Goal: Task Accomplishment & Management: Use online tool/utility

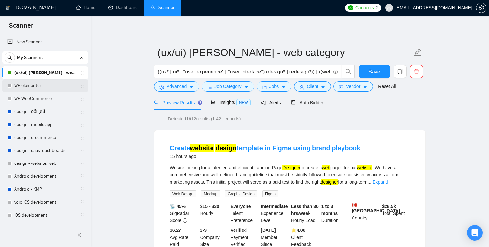
click at [56, 89] on link "WP elementor" at bounding box center [44, 85] width 61 height 13
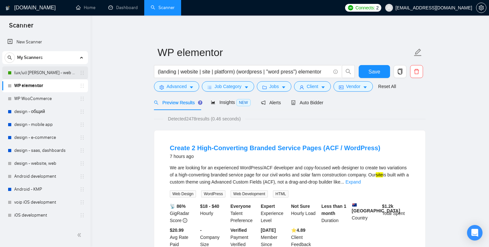
click at [46, 75] on link "(ux/ui) [PERSON_NAME] - web category" at bounding box center [44, 72] width 61 height 13
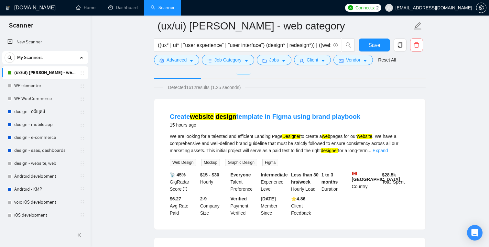
scroll to position [33, 0]
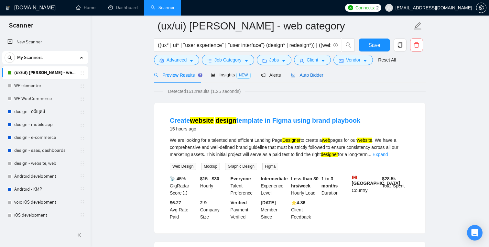
click at [318, 76] on span "Auto Bidder" at bounding box center [307, 75] width 32 height 5
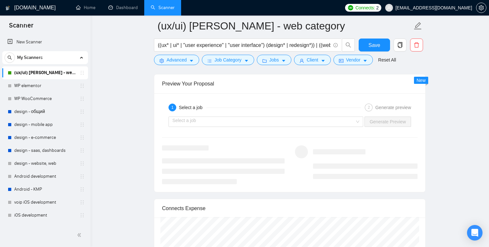
scroll to position [1290, 0]
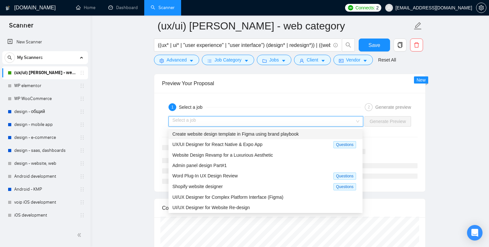
click at [302, 123] on input "search" at bounding box center [264, 122] width 183 height 10
click at [260, 207] on div "UI/UX Designer for Website Re-design" at bounding box center [266, 207] width 186 height 7
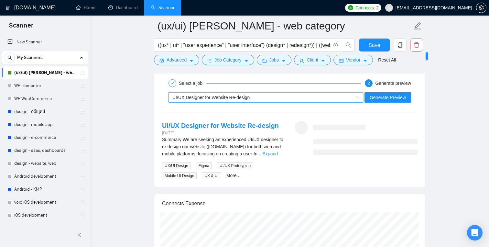
scroll to position [1314, 0]
click at [278, 153] on link "Expand" at bounding box center [270, 153] width 15 height 5
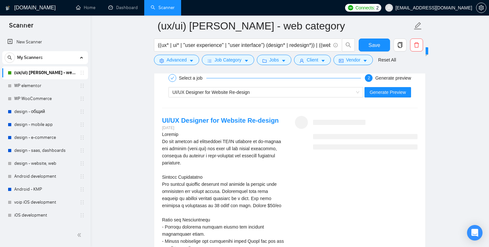
scroll to position [1318, 0]
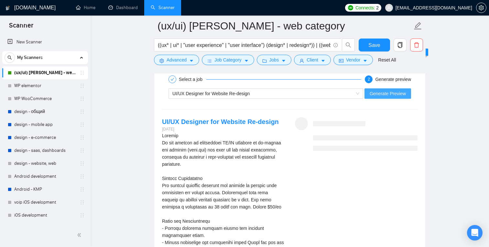
click at [389, 97] on button "Generate Preview" at bounding box center [388, 93] width 47 height 10
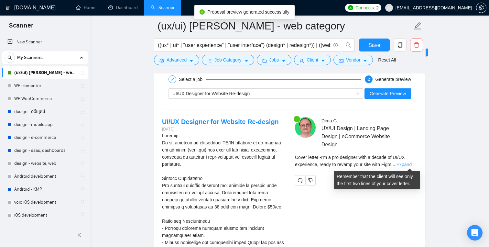
click at [404, 164] on link "Expand" at bounding box center [404, 164] width 15 height 5
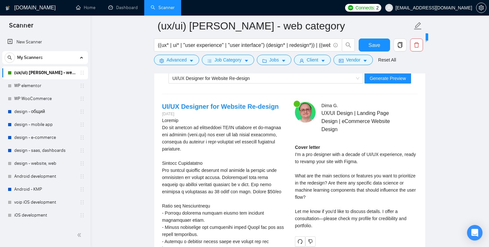
scroll to position [1333, 0]
click at [126, 10] on link "Dashboard" at bounding box center [122, 8] width 29 height 6
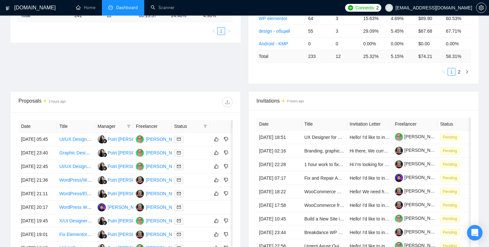
scroll to position [177, 0]
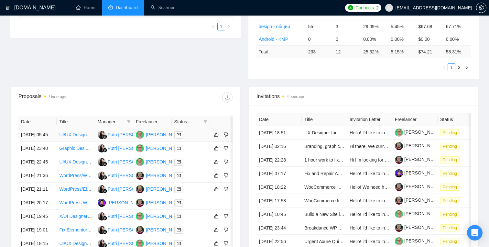
click at [75, 136] on link "UI/UX Designer Needed to Improve Adalo Rental Management App" at bounding box center [126, 134] width 135 height 5
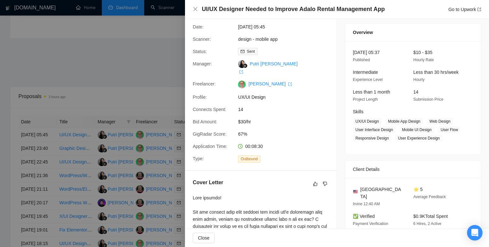
scroll to position [1, 0]
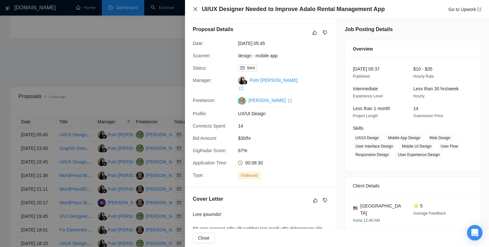
click at [196, 10] on icon "close" at bounding box center [196, 9] width 4 height 4
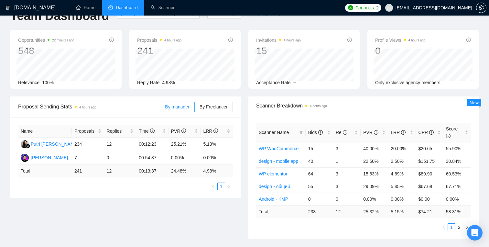
scroll to position [0, 0]
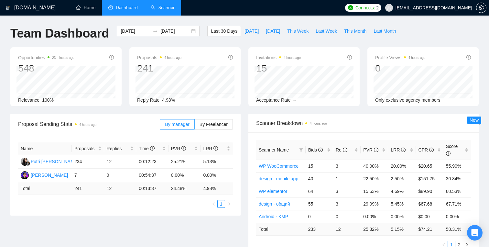
click at [171, 9] on link "Scanner" at bounding box center [163, 8] width 24 height 6
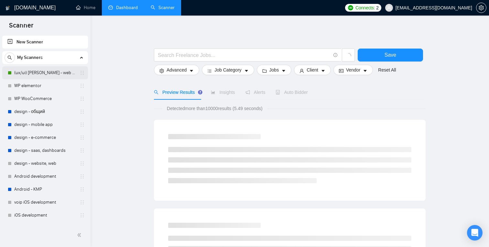
click at [43, 72] on link "(ux/ui) [PERSON_NAME] - web category" at bounding box center [44, 72] width 61 height 13
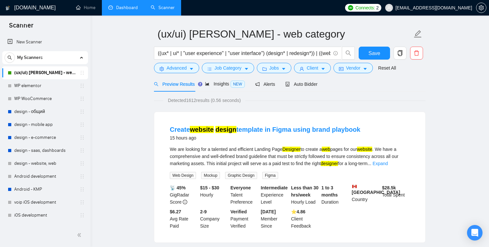
scroll to position [17, 0]
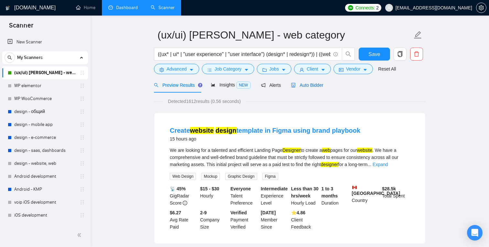
click at [300, 87] on span "Auto Bidder" at bounding box center [307, 85] width 32 height 5
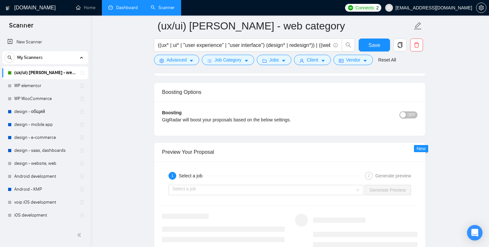
scroll to position [1233, 0]
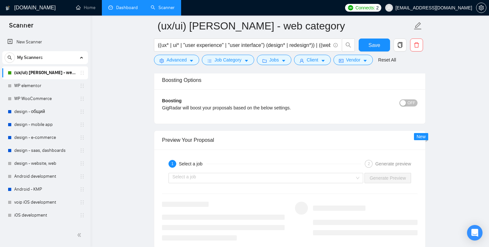
click at [281, 184] on div "Select a job Generate Preview" at bounding box center [290, 178] width 257 height 16
click at [284, 180] on input "search" at bounding box center [264, 178] width 183 height 10
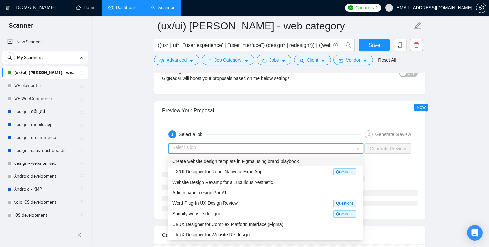
scroll to position [1277, 0]
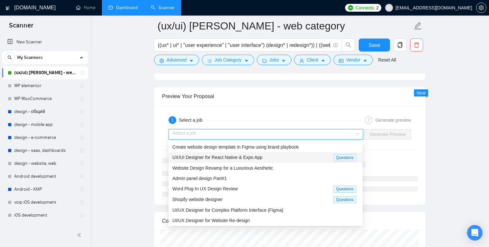
click at [238, 158] on span "UX/UI Designer for React Native & Expo App" at bounding box center [218, 157] width 90 height 5
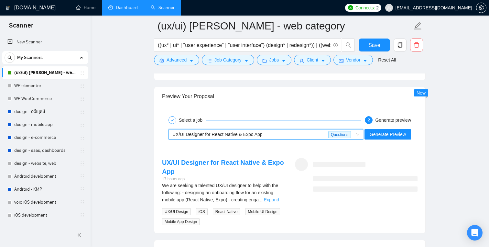
click at [279, 201] on link "Expand" at bounding box center [271, 199] width 15 height 5
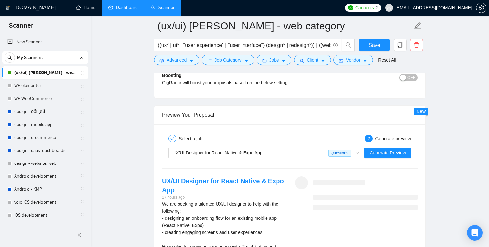
scroll to position [1258, 0]
click at [396, 150] on span "Generate Preview" at bounding box center [388, 153] width 36 height 7
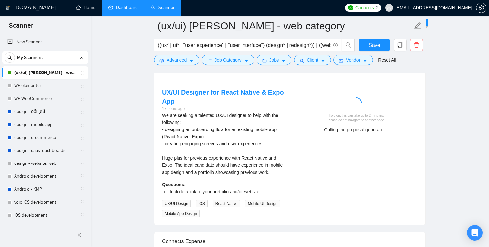
scroll to position [1348, 0]
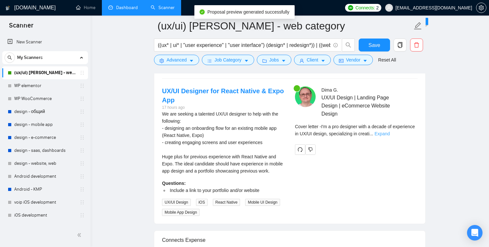
click at [390, 134] on link "Expand" at bounding box center [382, 133] width 15 height 5
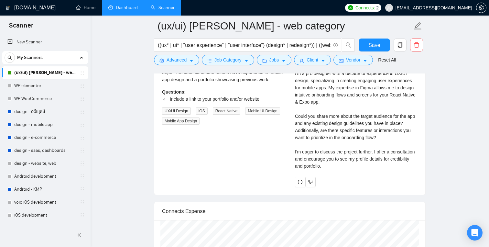
scroll to position [1455, 0]
